Goal: Task Accomplishment & Management: Manage account settings

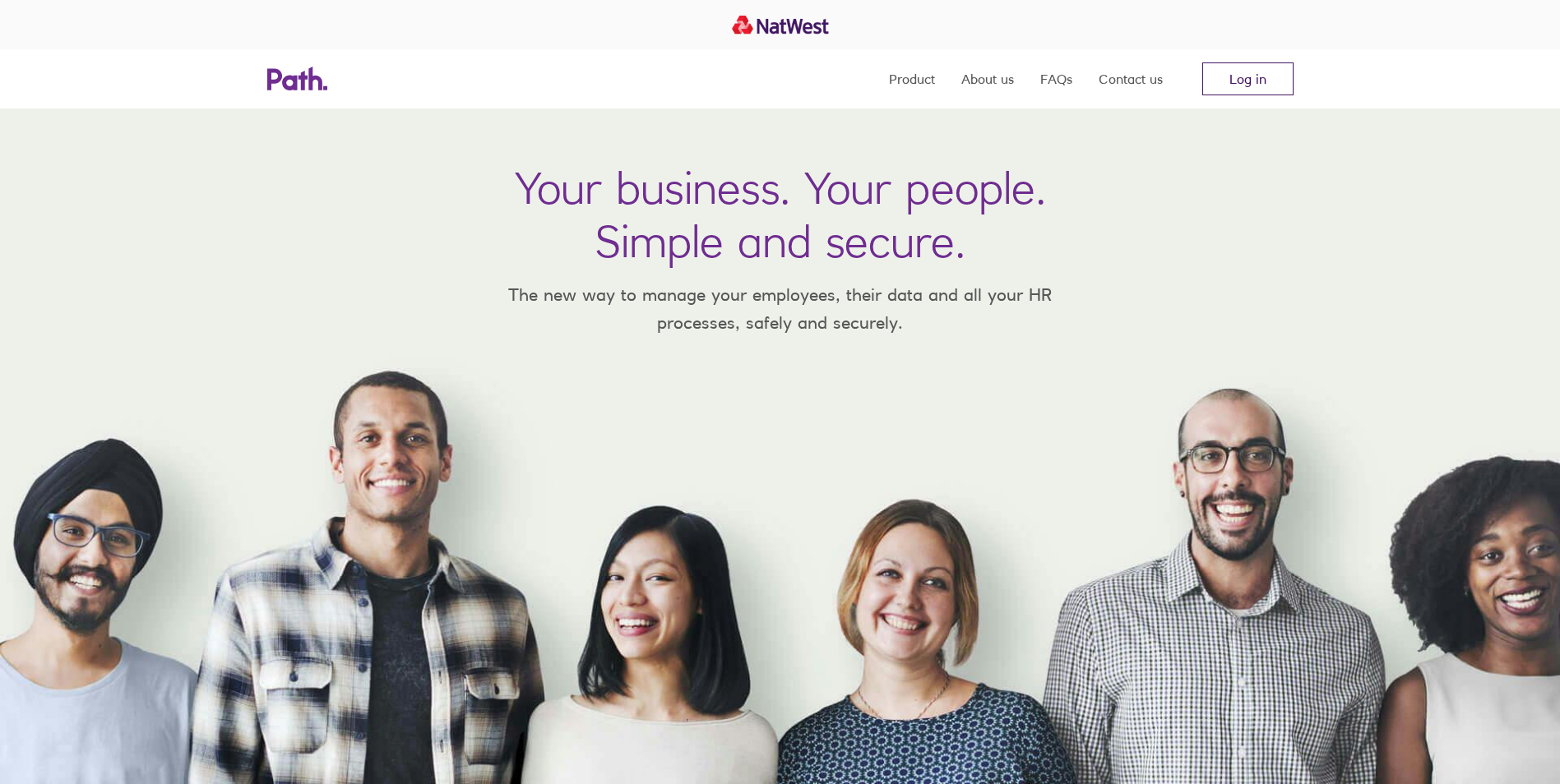
click at [1259, 79] on link "Log in" at bounding box center [1248, 80] width 92 height 33
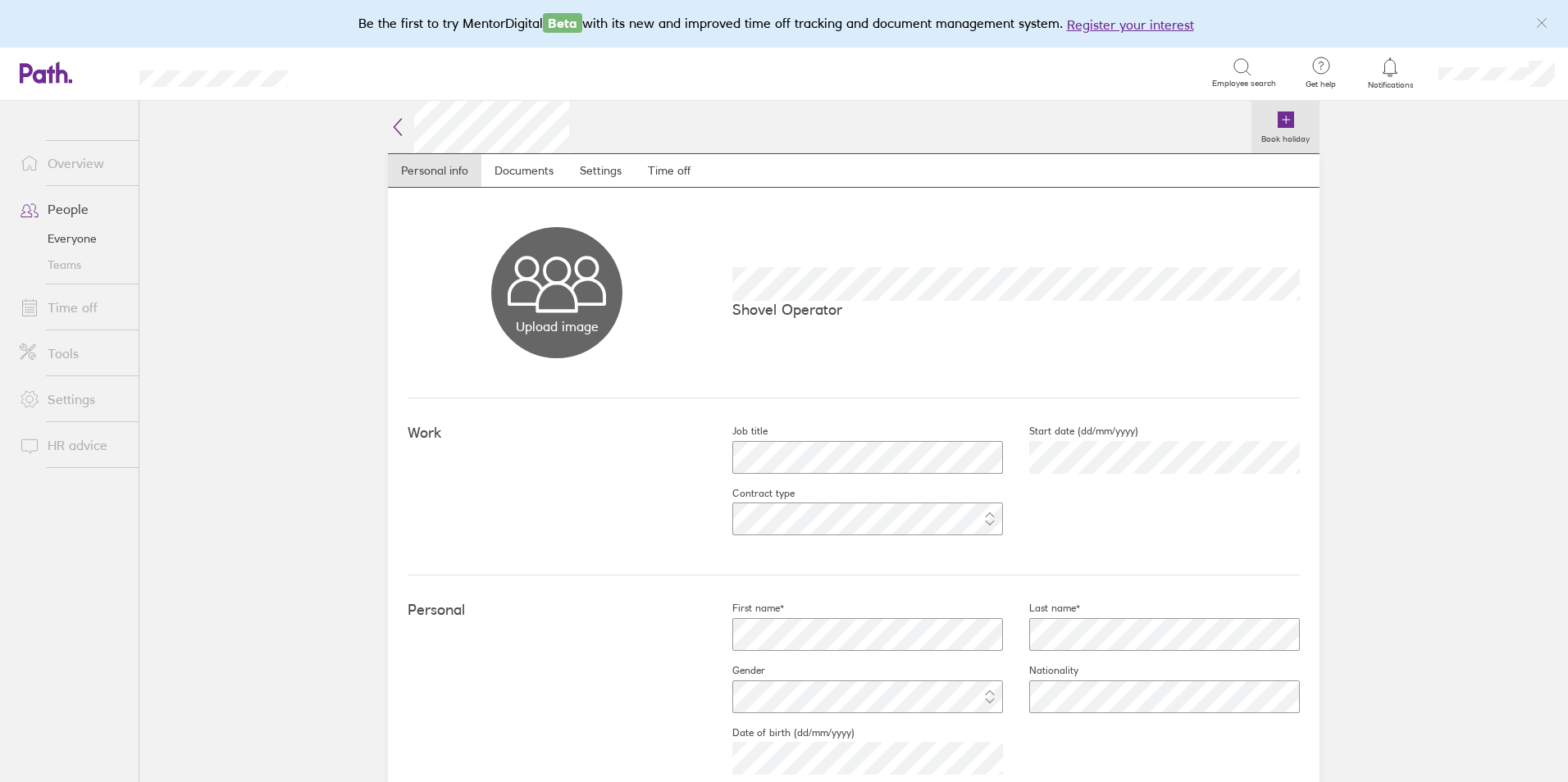
click at [1277, 116] on icon at bounding box center [1286, 120] width 17 height 17
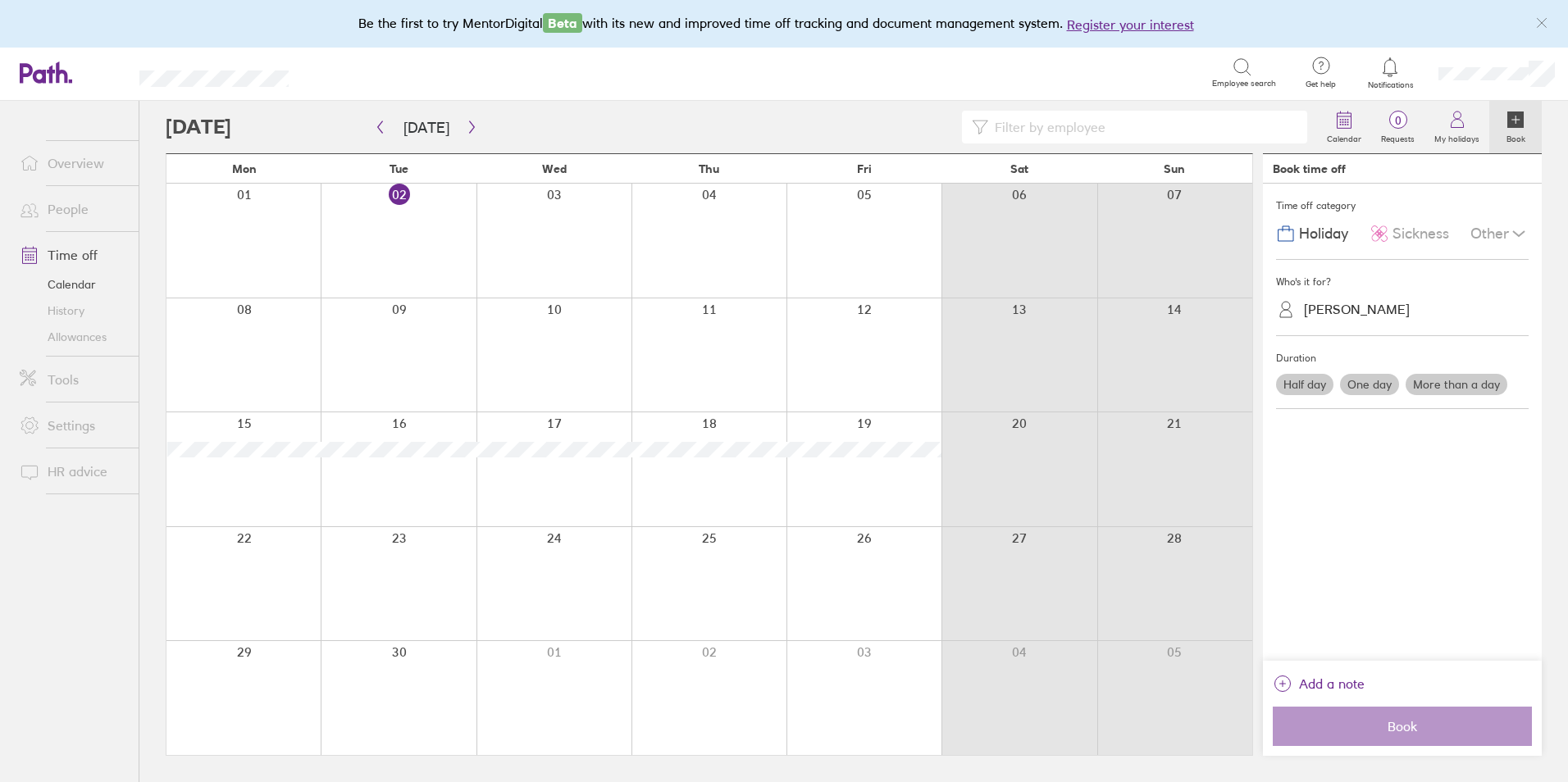
click at [1469, 386] on label "More than a day" at bounding box center [1456, 384] width 102 height 21
click at [0, 0] on input "More than a day" at bounding box center [0, 0] width 0 height 0
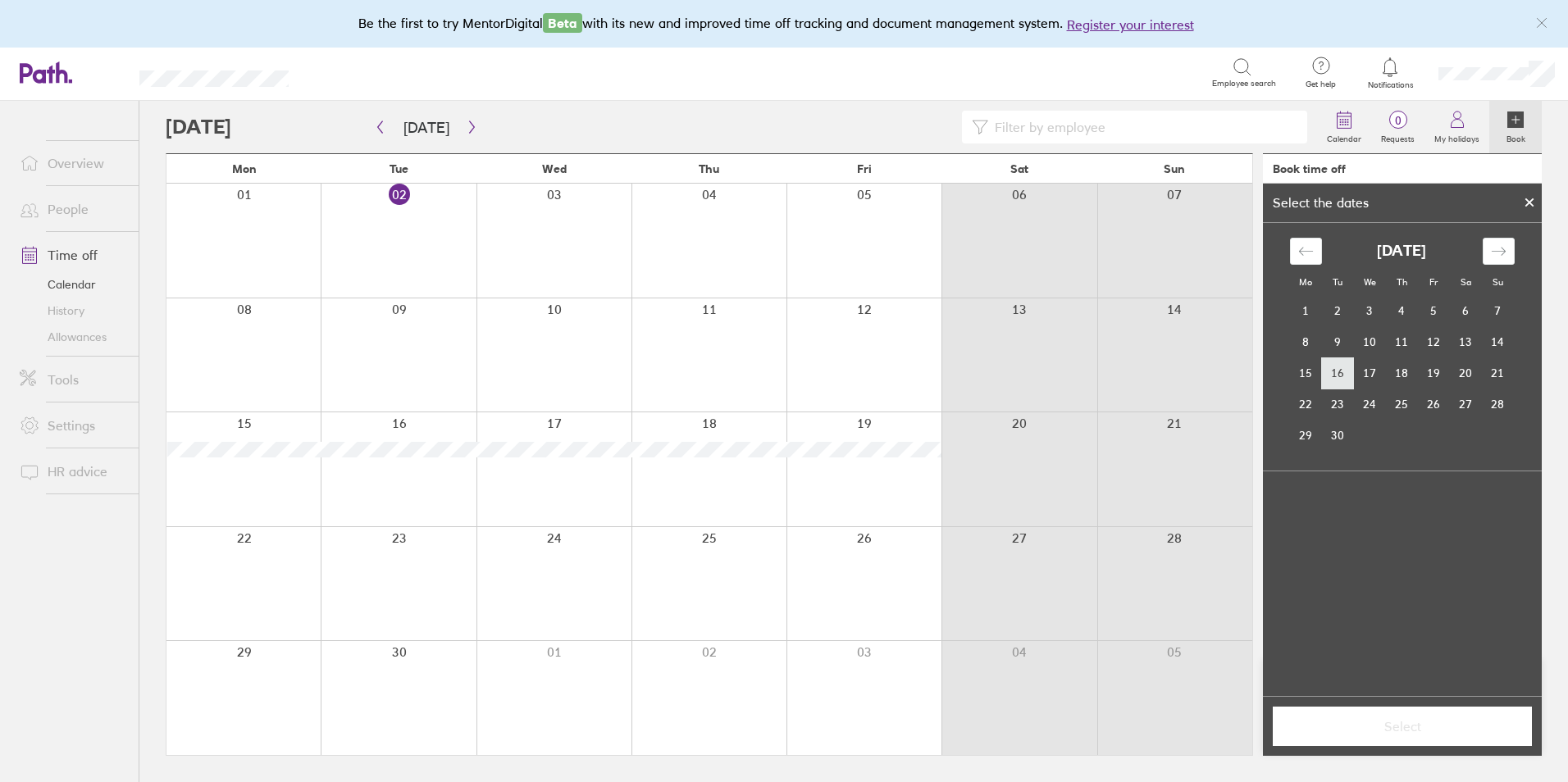
click at [1345, 383] on td "16" at bounding box center [1337, 373] width 32 height 31
click at [1372, 371] on td "17" at bounding box center [1370, 373] width 32 height 31
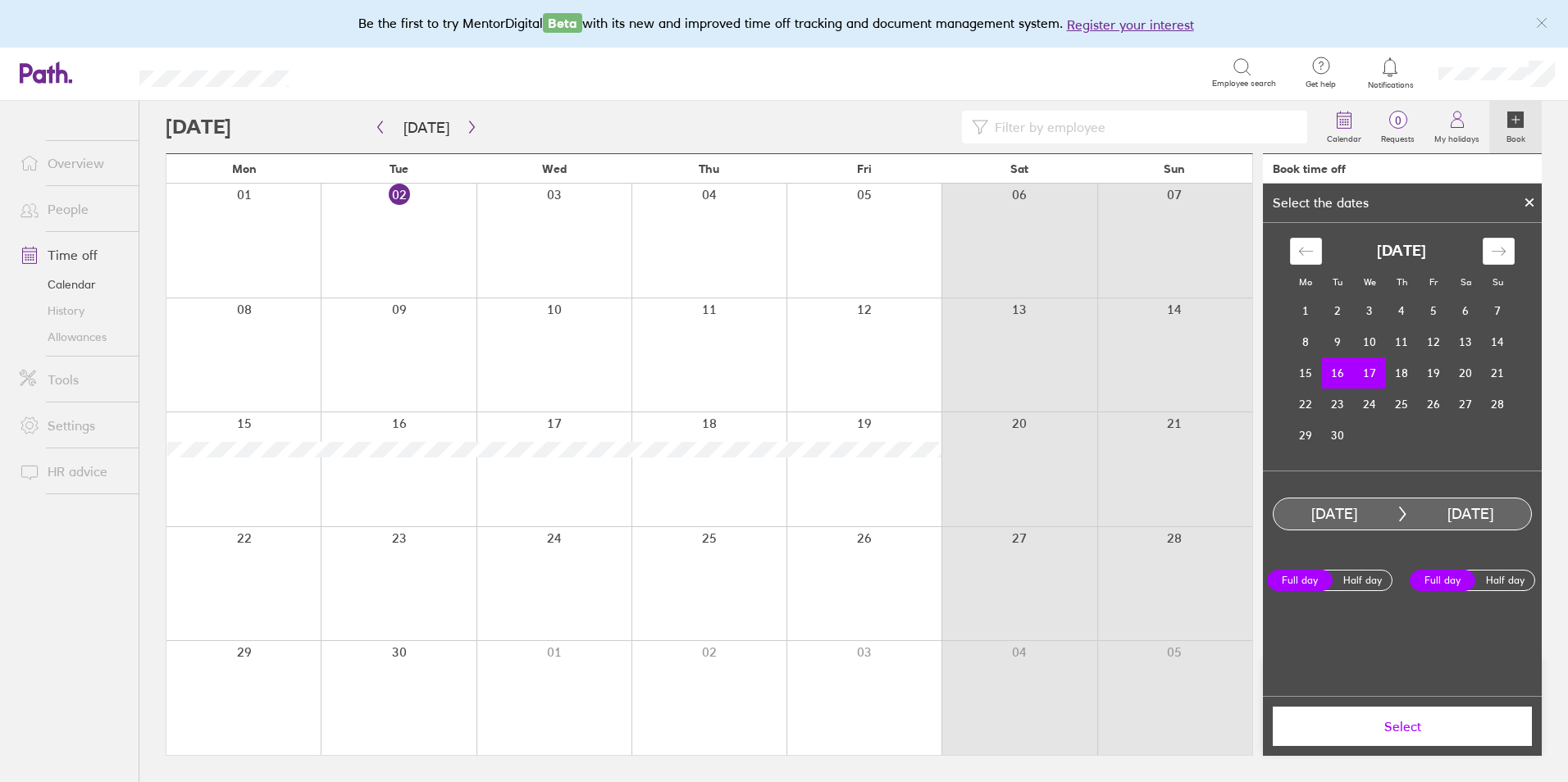
click at [1412, 734] on span "Select" at bounding box center [1402, 727] width 236 height 15
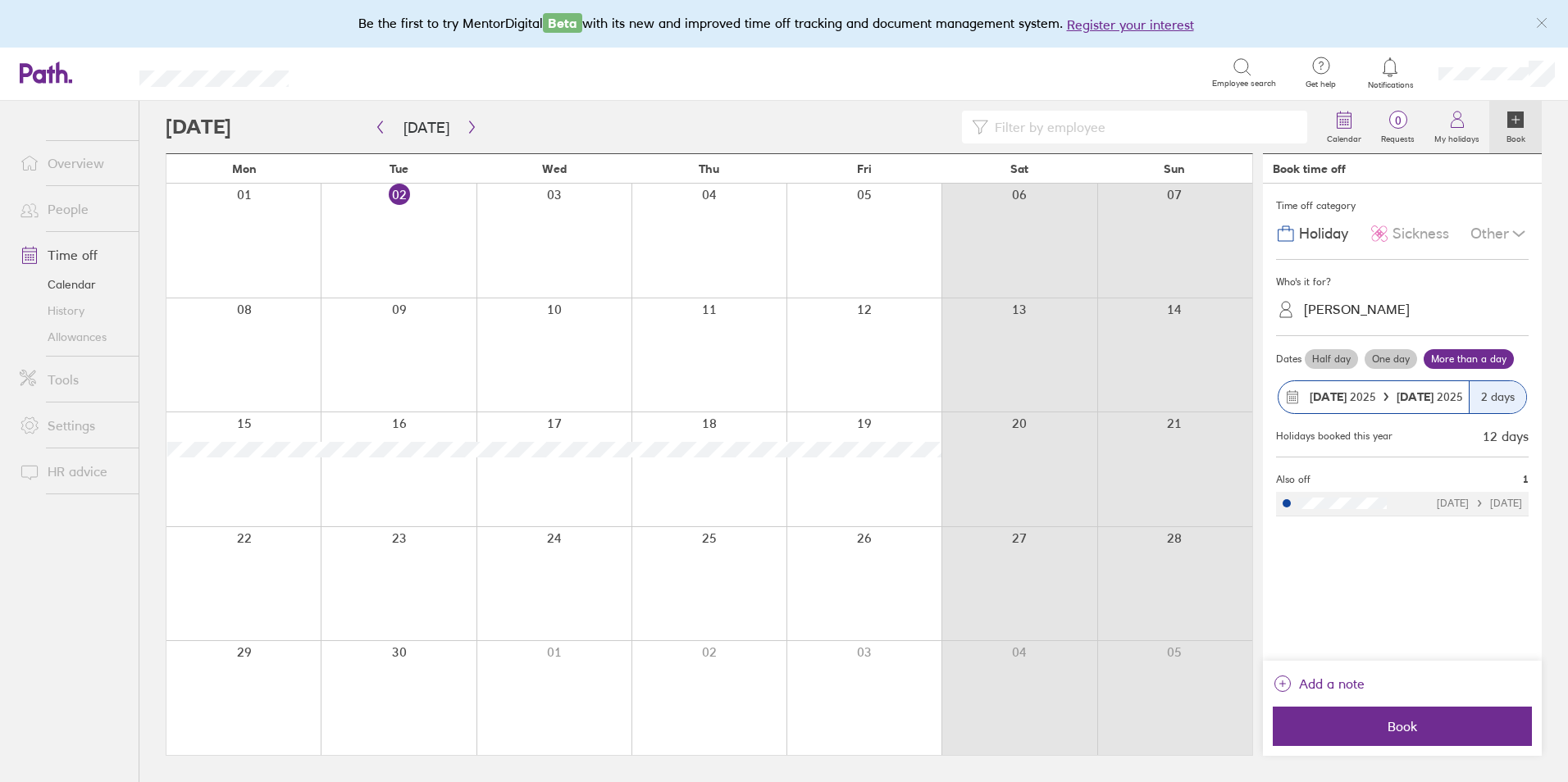
click at [1412, 734] on span "Book" at bounding box center [1402, 727] width 236 height 15
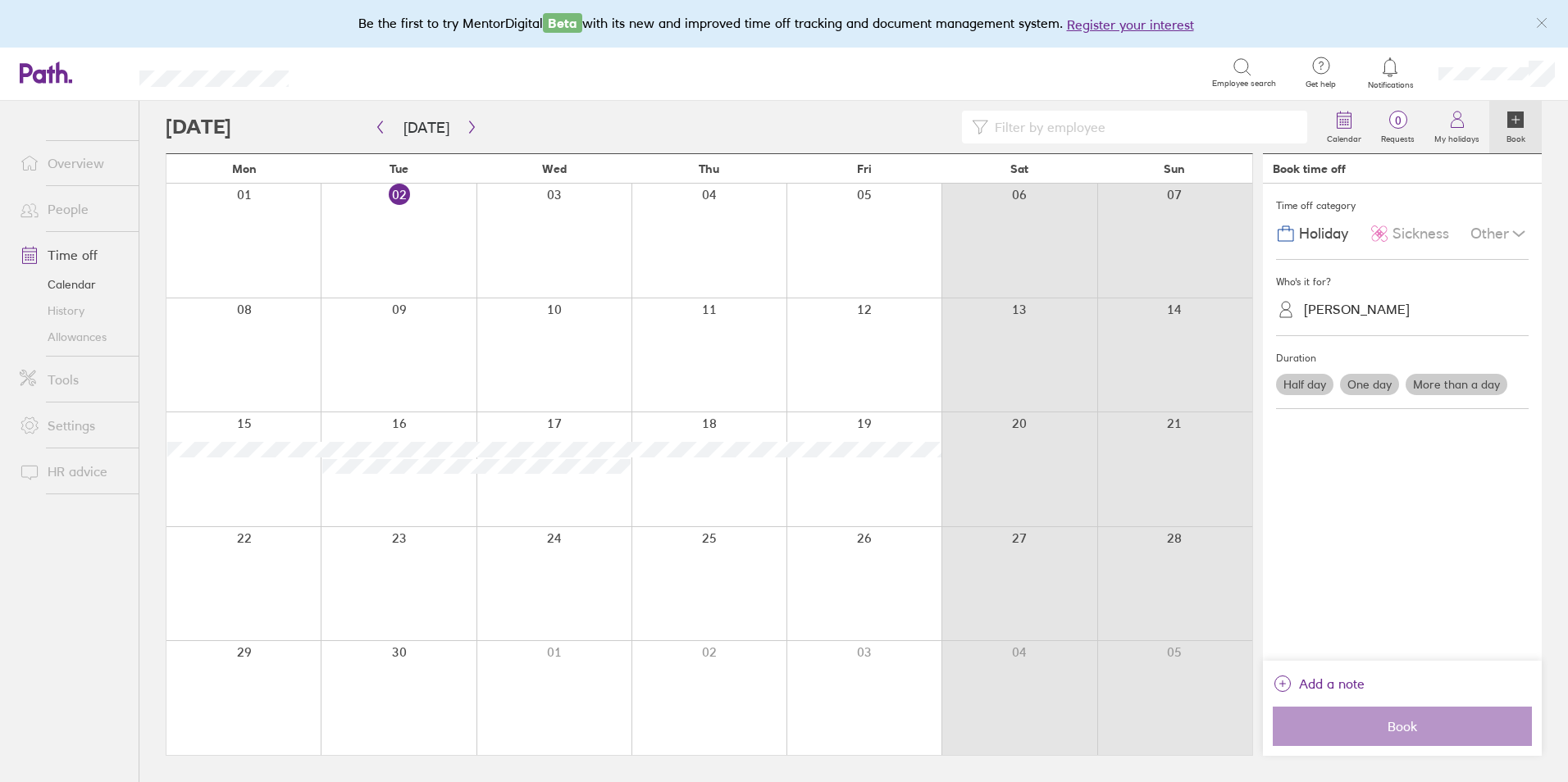
click at [1539, 20] on icon "link" at bounding box center [1541, 23] width 13 height 13
